Goal: Check status

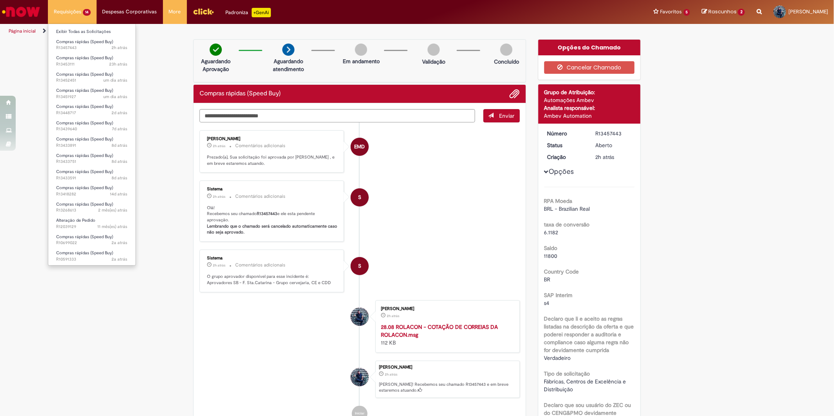
click at [88, 26] on li "Exibir Todas as Solicitações" at bounding box center [91, 31] width 87 height 10
click at [87, 27] on link "Exibir Todas as Solicitações" at bounding box center [91, 31] width 87 height 9
